Goal: Task Accomplishment & Management: Complete application form

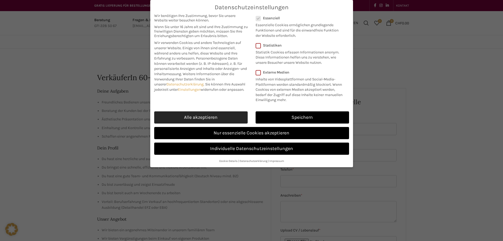
click at [200, 117] on link "Alle akzeptieren" at bounding box center [201, 117] width 94 height 12
checkbox input "true"
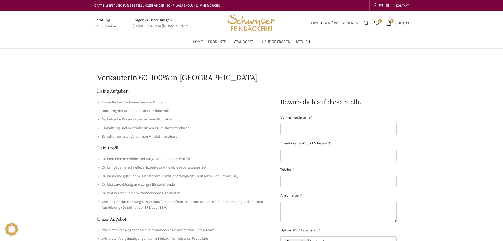
click at [257, 154] on div "Deine Aufgaben Freundliches Bedienen unserer Kunden Beratung der Kunden bei der…" at bounding box center [180, 195] width 166 height 215
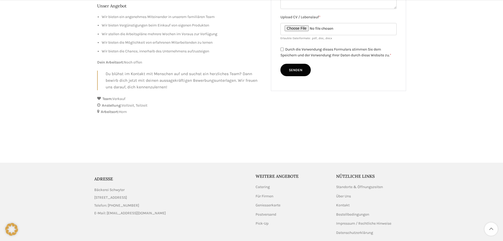
scroll to position [235, 0]
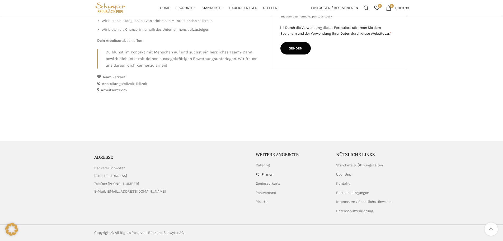
drag, startPoint x: 263, startPoint y: 175, endPoint x: 260, endPoint y: 174, distance: 3.2
click at [263, 175] on link "Für Firmen" at bounding box center [265, 174] width 18 height 5
